Goal: Task Accomplishment & Management: Use online tool/utility

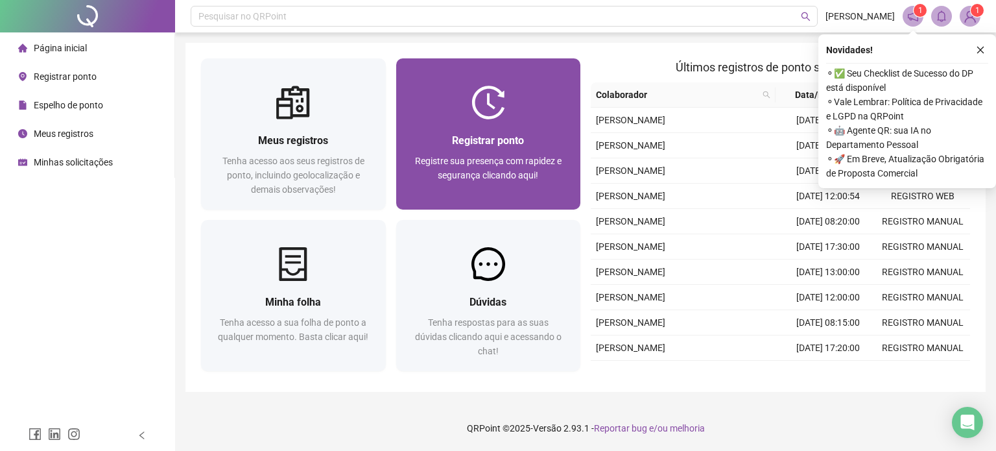
click at [490, 145] on span "Registrar ponto" at bounding box center [488, 140] width 72 height 12
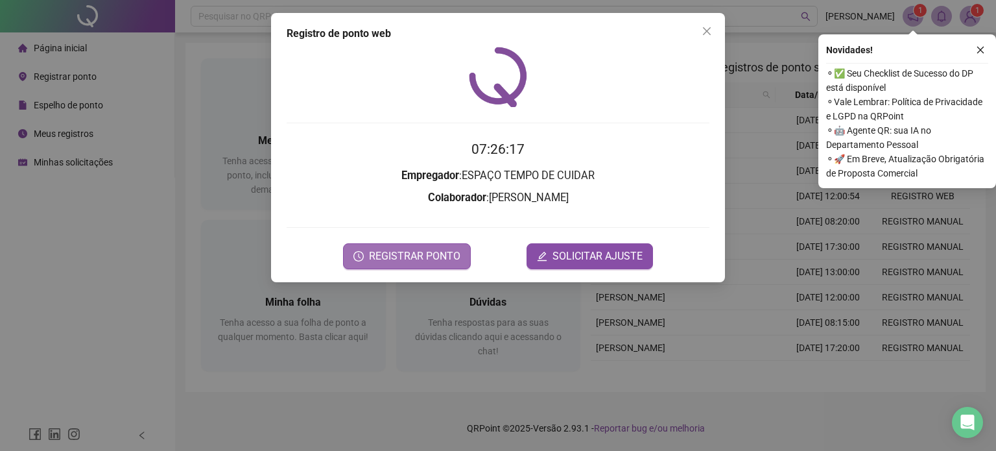
click at [428, 256] on span "REGISTRAR PONTO" at bounding box center [414, 256] width 91 height 16
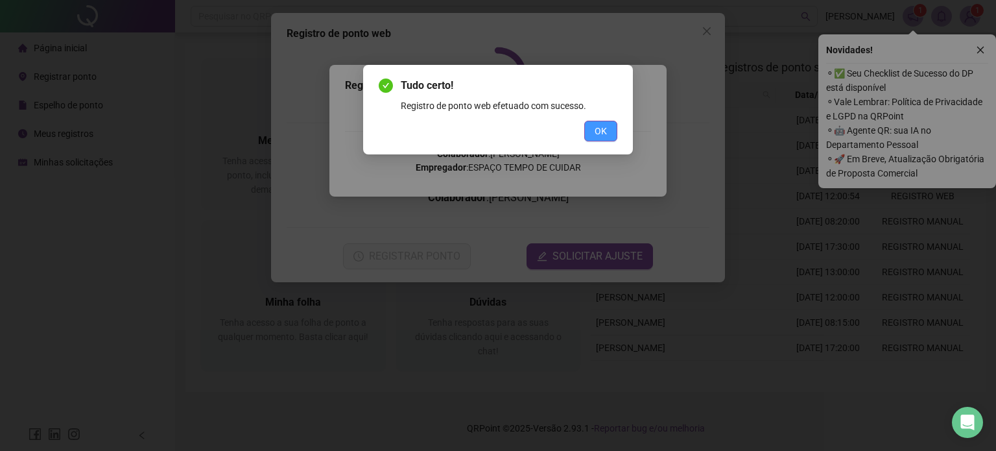
click at [603, 128] on span "OK" at bounding box center [601, 131] width 12 height 14
